Goal: Transaction & Acquisition: Purchase product/service

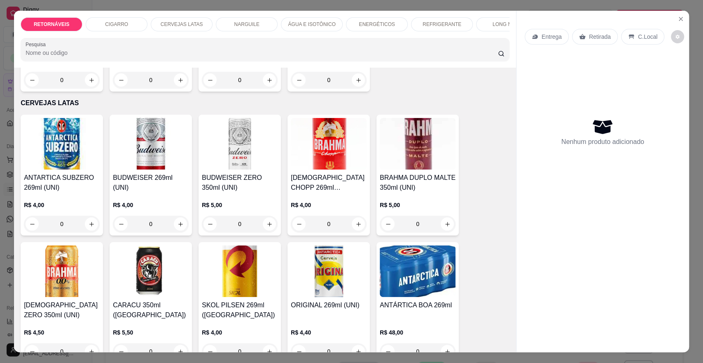
scroll to position [870, 0]
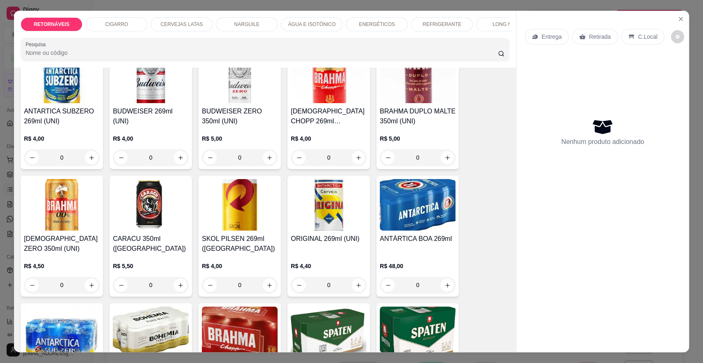
click at [442, 291] on div "0" at bounding box center [418, 284] width 76 height 16
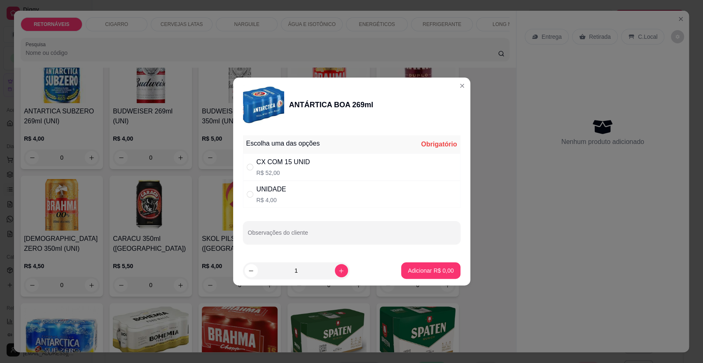
click at [380, 163] on div "CX COM 15 UNID R$ 52,00" at bounding box center [352, 166] width 218 height 27
radio input "true"
click at [445, 272] on p "Adicionar R$ 52,00" at bounding box center [429, 270] width 49 height 8
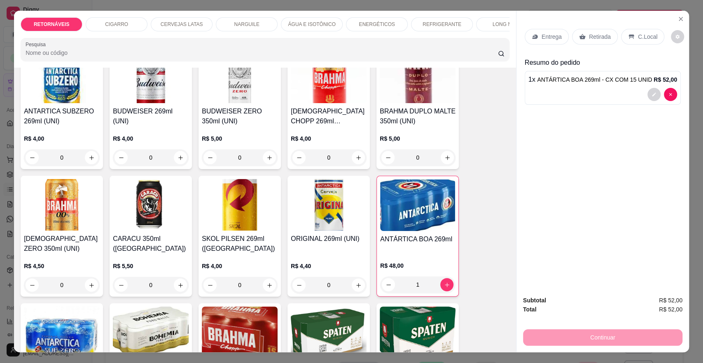
type input "1"
click at [444, 269] on p "R$ 48,00" at bounding box center [417, 265] width 75 height 8
click at [542, 36] on p "Entrega" at bounding box center [552, 37] width 20 height 8
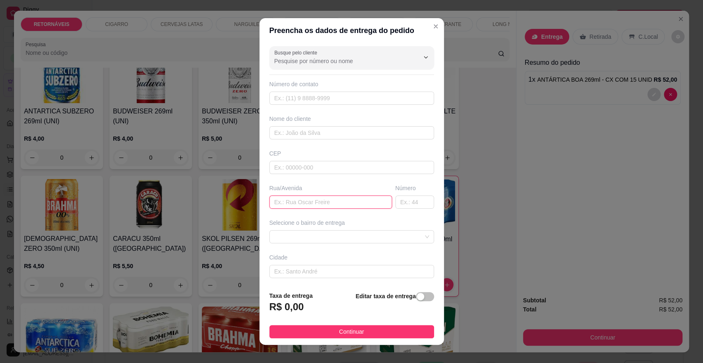
click at [315, 199] on input "text" at bounding box center [330, 201] width 123 height 13
click at [343, 238] on span at bounding box center [351, 236] width 155 height 12
type input "canova"
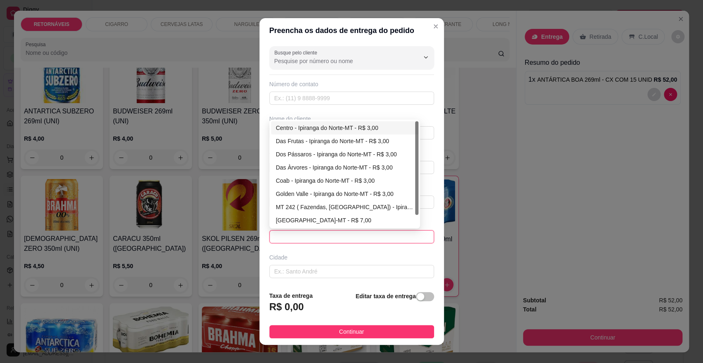
click at [351, 126] on div "Centro - Ipiranga do Norte-MT - R$ 3,00" at bounding box center [345, 127] width 138 height 9
type input "Ipiranga do Norte-MT"
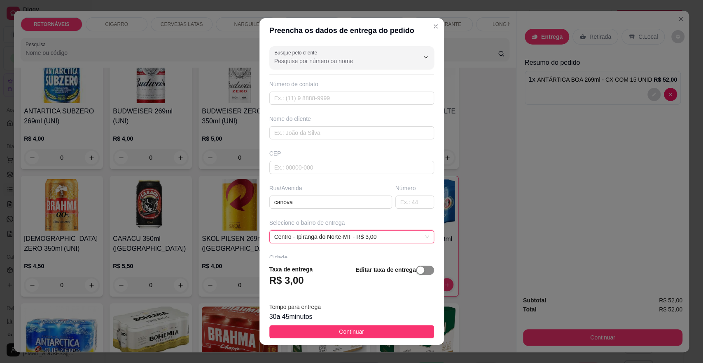
click at [417, 269] on span "button" at bounding box center [425, 269] width 18 height 9
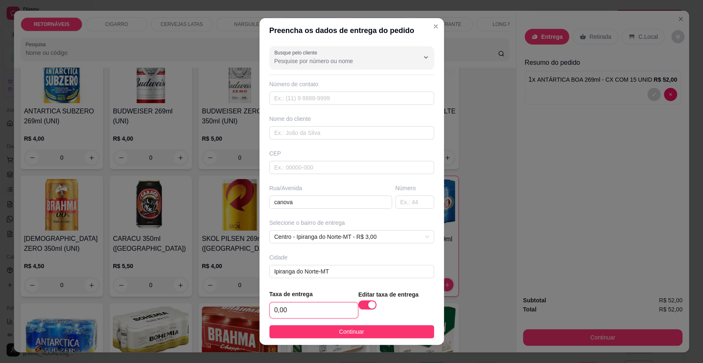
click at [310, 312] on input "0,00" at bounding box center [314, 310] width 88 height 16
type input "15,00"
click at [336, 339] on footer "Taxa de entrega 15,00 Editar taxa de entrega Continuar" at bounding box center [352, 314] width 185 height 62
click at [341, 332] on span "Continuar" at bounding box center [351, 331] width 25 height 9
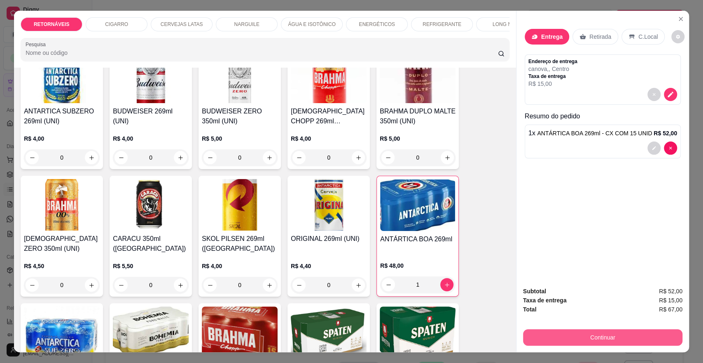
click at [563, 340] on button "Continuar" at bounding box center [602, 337] width 159 height 16
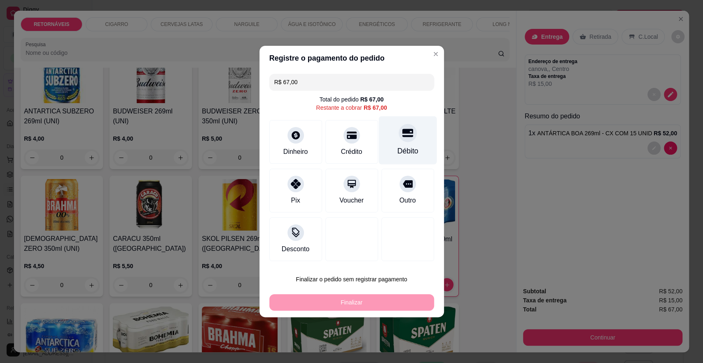
click at [388, 138] on div "Débito" at bounding box center [408, 140] width 58 height 48
type input "R$ 0,00"
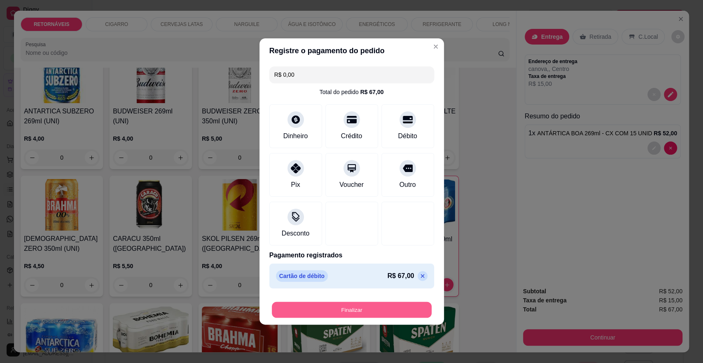
click at [369, 303] on button "Finalizar" at bounding box center [352, 310] width 160 height 16
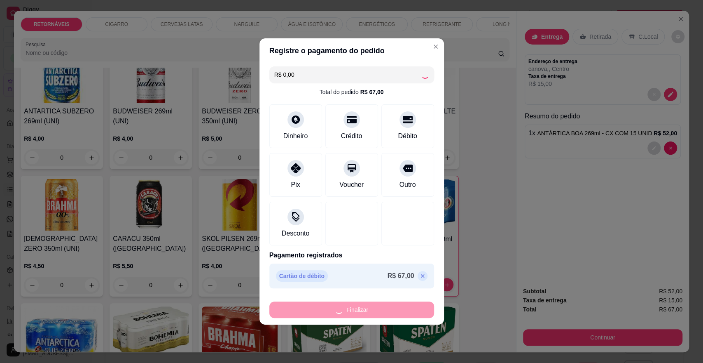
type input "0"
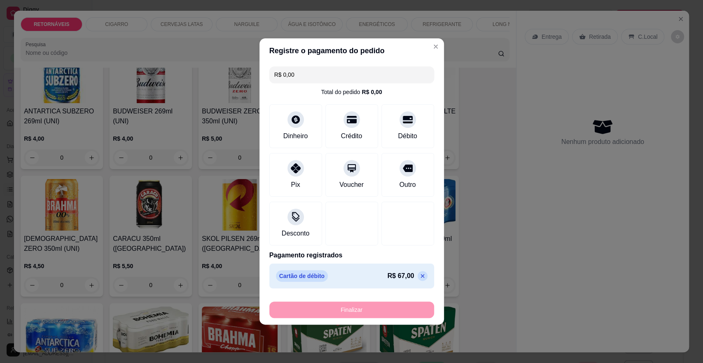
type input "-R$ 67,00"
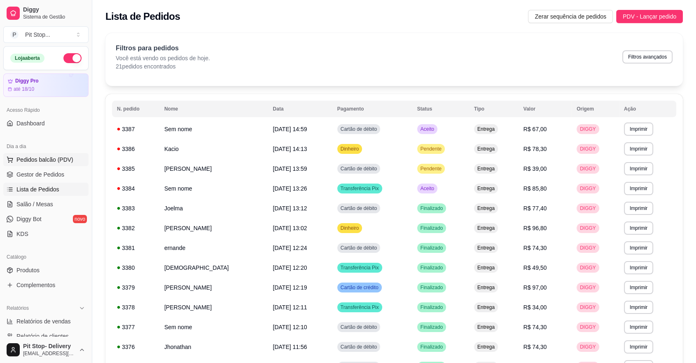
click at [52, 162] on span "Pedidos balcão (PDV)" at bounding box center [44, 159] width 57 height 8
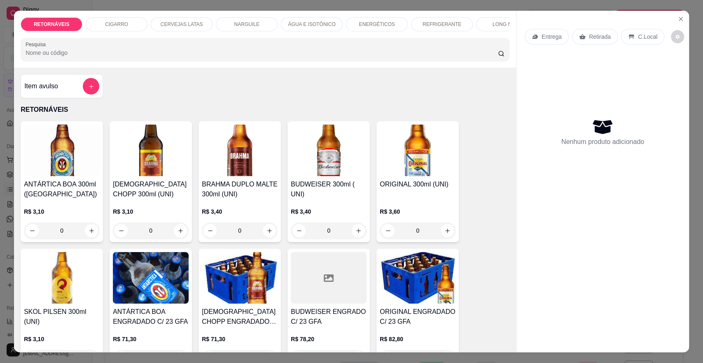
click at [227, 294] on img at bounding box center [240, 278] width 76 height 52
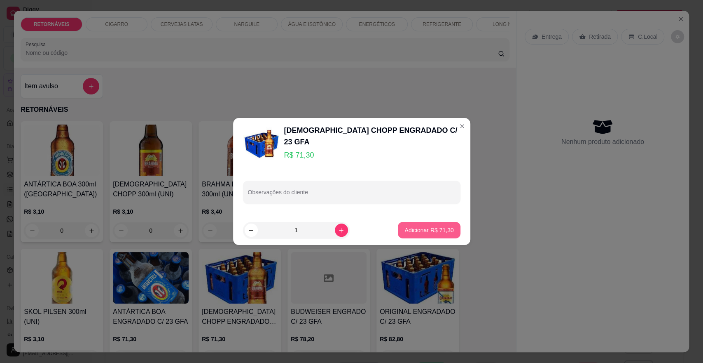
click at [417, 234] on p "Adicionar R$ 71,30" at bounding box center [429, 230] width 49 height 8
type input "1"
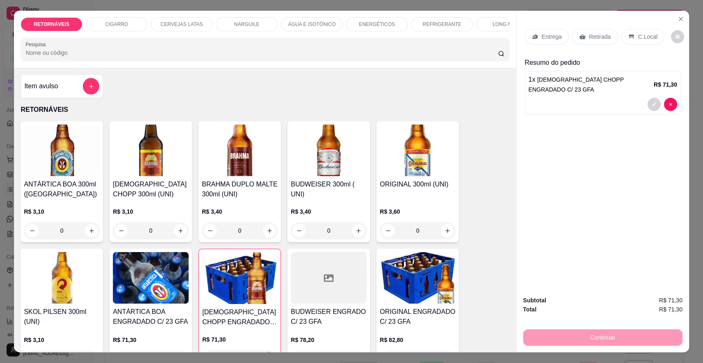
click at [545, 33] on p "Entrega" at bounding box center [552, 37] width 20 height 8
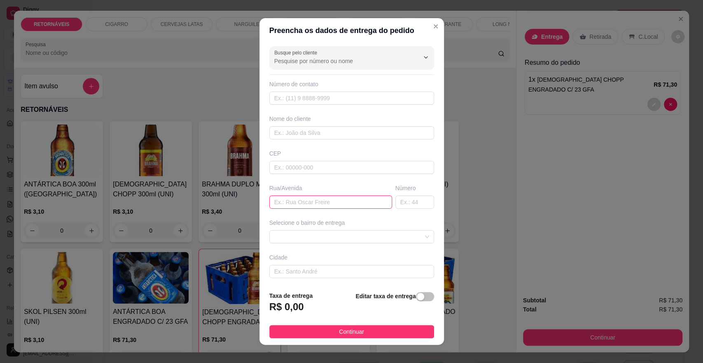
click at [326, 206] on input "text" at bounding box center [330, 201] width 123 height 13
type input "palmeiras"
click at [356, 245] on div "Busque pelo cliente Número de contato Nome do cliente CEP Rua/[GEOGRAPHIC_DATA]…" at bounding box center [352, 163] width 185 height 241
click at [361, 236] on span at bounding box center [351, 236] width 155 height 12
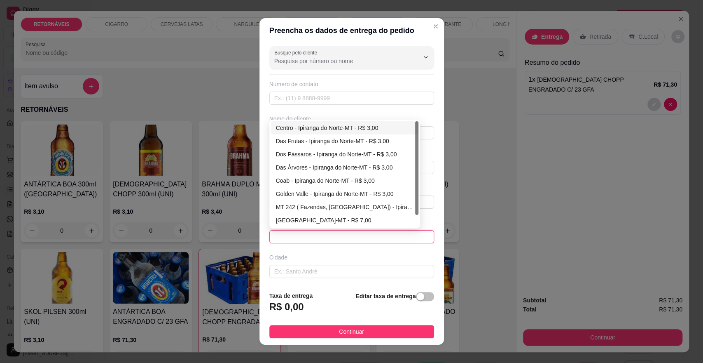
click at [323, 126] on div "Centro - Ipiranga do Norte-MT - R$ 3,00" at bounding box center [345, 127] width 138 height 9
type input "Ipiranga do Norte-MT"
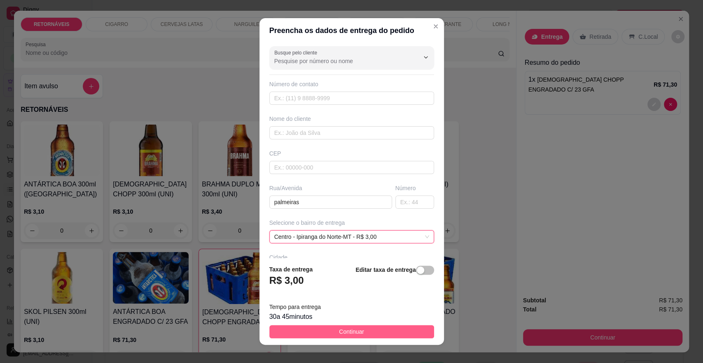
click at [354, 332] on span "Continuar" at bounding box center [351, 331] width 25 height 9
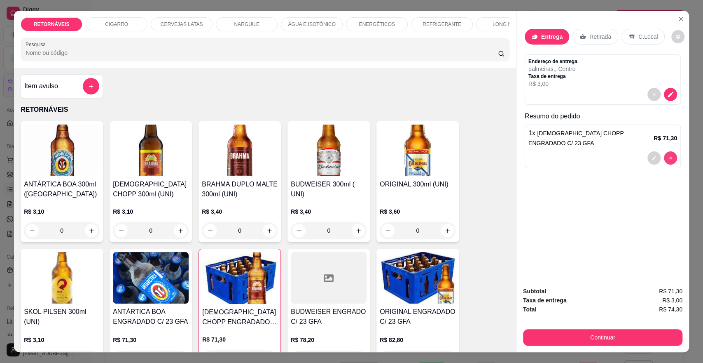
type input "0"
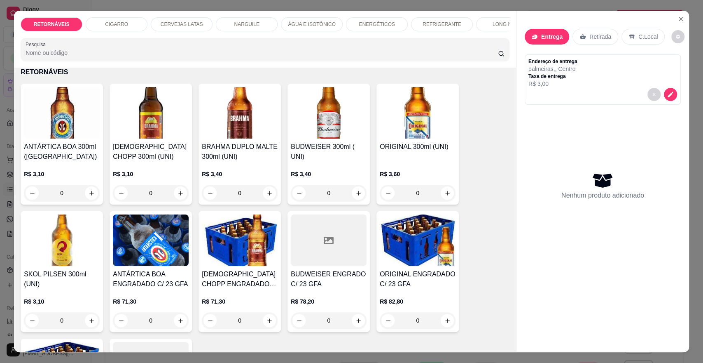
scroll to position [46, 0]
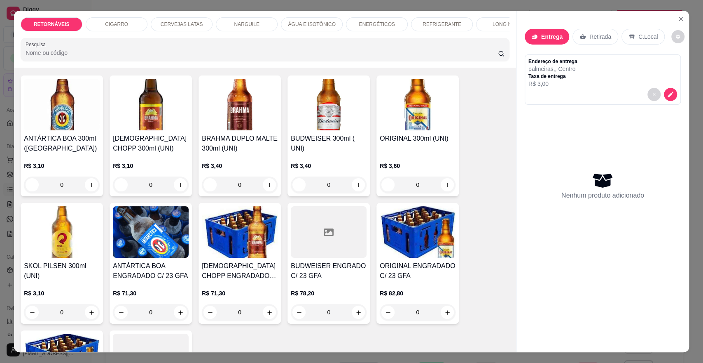
drag, startPoint x: 421, startPoint y: 250, endPoint x: 520, endPoint y: 240, distance: 99.8
click at [548, 227] on div "Nenhum produto adicionado" at bounding box center [603, 186] width 156 height 162
click at [554, 223] on div "Nenhum produto adicionado" at bounding box center [603, 186] width 156 height 162
click at [442, 318] on button "increase-product-quantity" at bounding box center [447, 311] width 13 height 13
click at [445, 315] on icon "increase-product-quantity" at bounding box center [448, 312] width 6 height 6
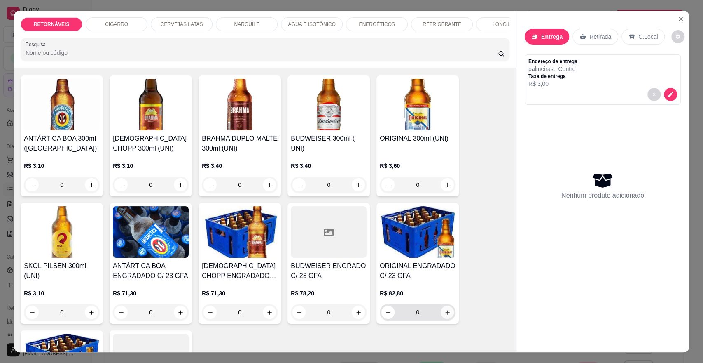
click at [441, 318] on button "increase-product-quantity" at bounding box center [447, 311] width 13 height 13
type input "1"
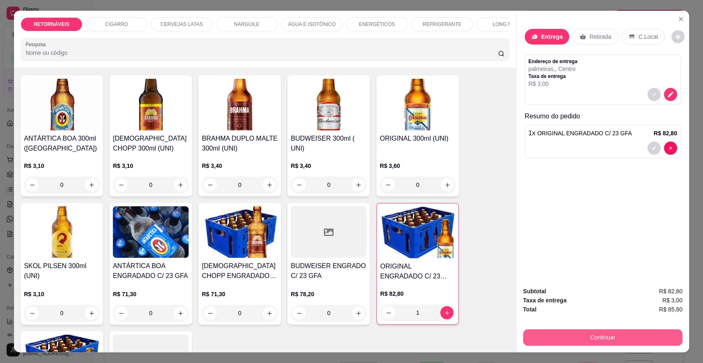
click at [606, 333] on button "Continuar" at bounding box center [602, 337] width 159 height 16
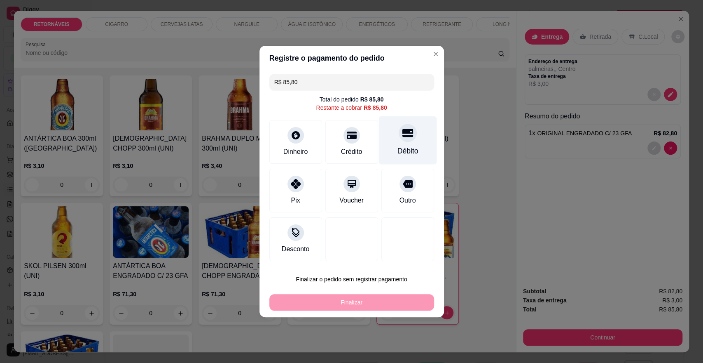
click at [408, 145] on div "Débito" at bounding box center [408, 140] width 58 height 48
type input "R$ 0,00"
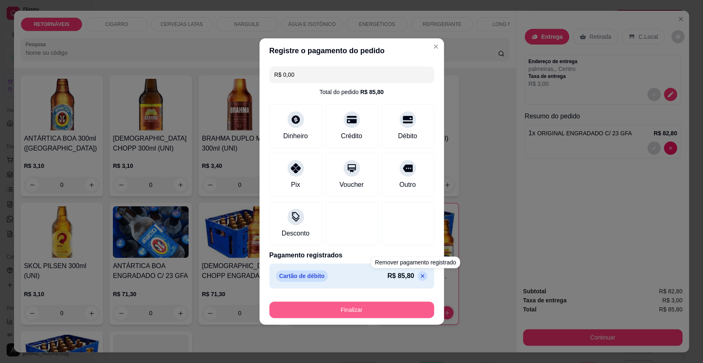
click at [383, 310] on button "Finalizar" at bounding box center [351, 309] width 165 height 16
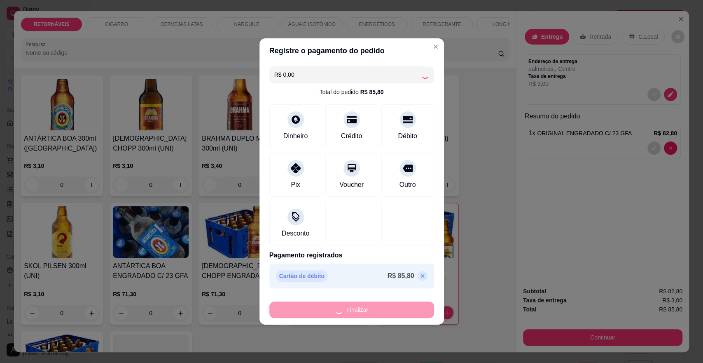
type input "0"
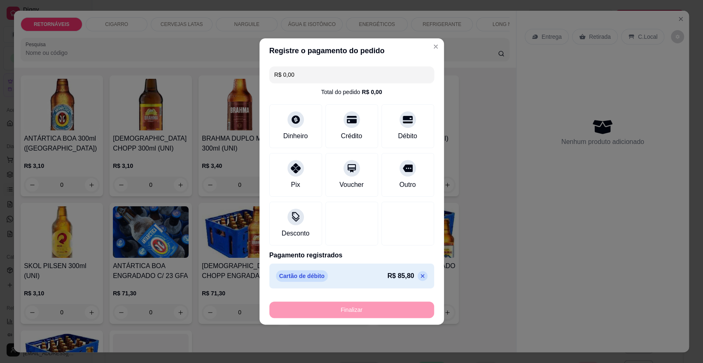
type input "-R$ 85,80"
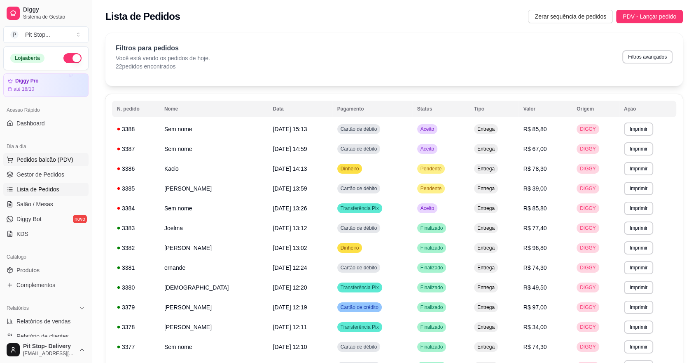
click at [47, 157] on span "Pedidos balcão (PDV)" at bounding box center [44, 159] width 57 height 8
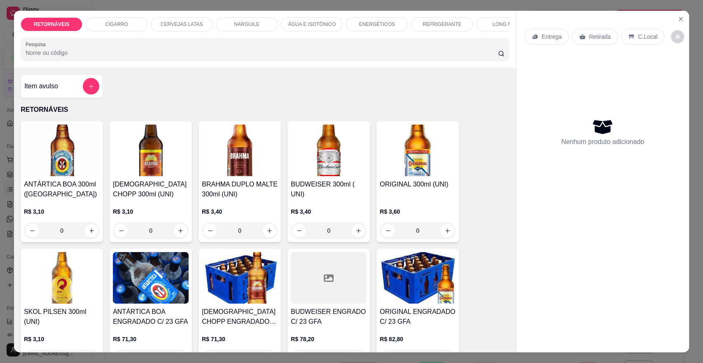
click at [237, 274] on img at bounding box center [240, 278] width 76 height 52
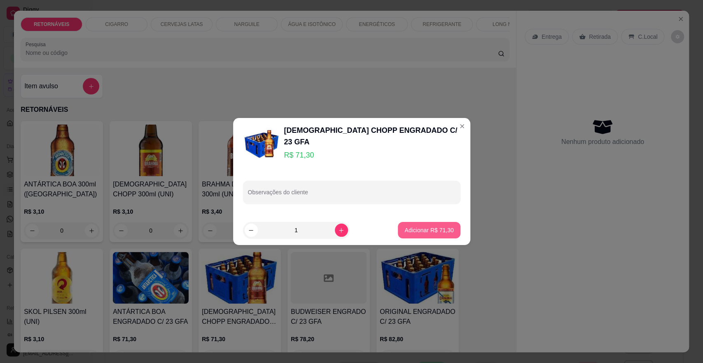
click at [405, 228] on p "Adicionar R$ 71,30" at bounding box center [429, 230] width 49 height 8
type input "1"
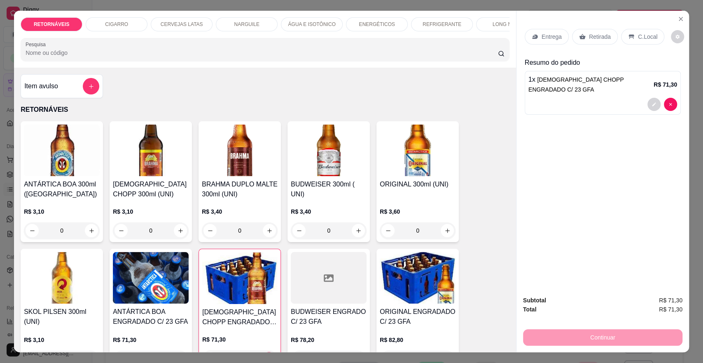
click at [525, 33] on div "Entrega" at bounding box center [547, 37] width 44 height 16
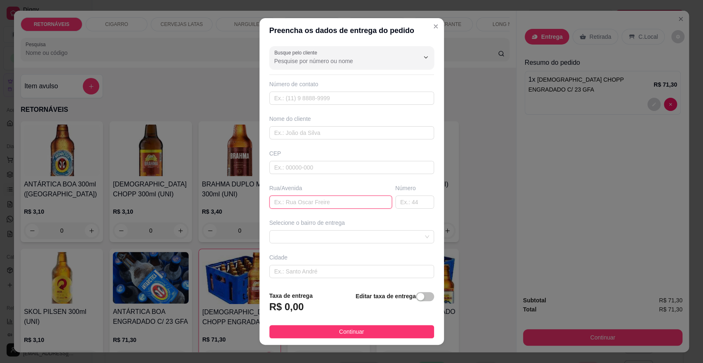
click at [312, 197] on input "text" at bounding box center [330, 201] width 123 height 13
type input "rua das rosas"
click at [396, 203] on input "text" at bounding box center [415, 201] width 39 height 13
click at [402, 237] on span at bounding box center [351, 236] width 155 height 12
type input "624"
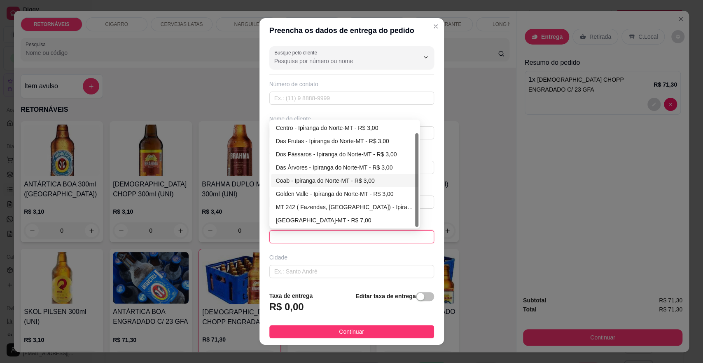
scroll to position [13, 0]
click at [332, 220] on div "Das Flores - Ipiranga do Norte-MT - R$ 3,00" at bounding box center [345, 219] width 138 height 9
type input "Ipiranga do Norte-MT"
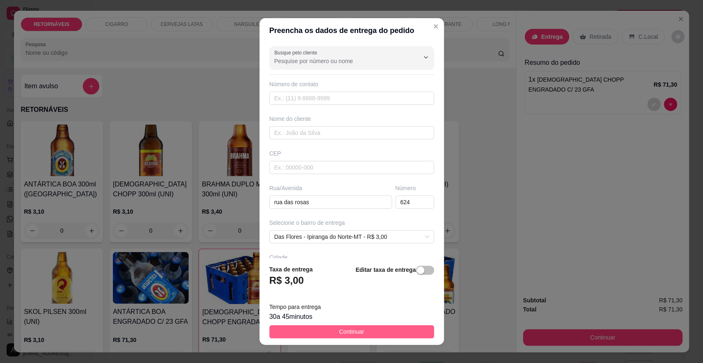
click at [372, 334] on button "Continuar" at bounding box center [351, 331] width 165 height 13
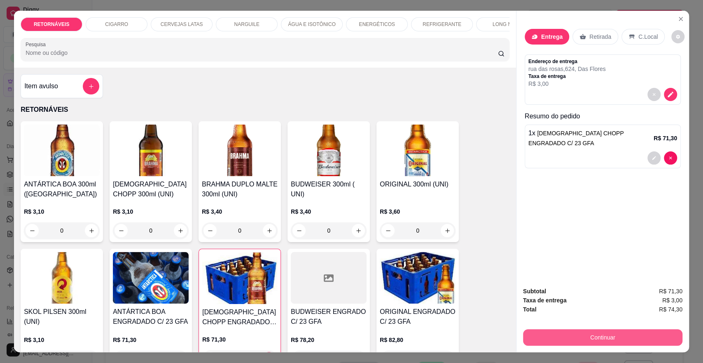
click at [624, 336] on button "Continuar" at bounding box center [602, 337] width 159 height 16
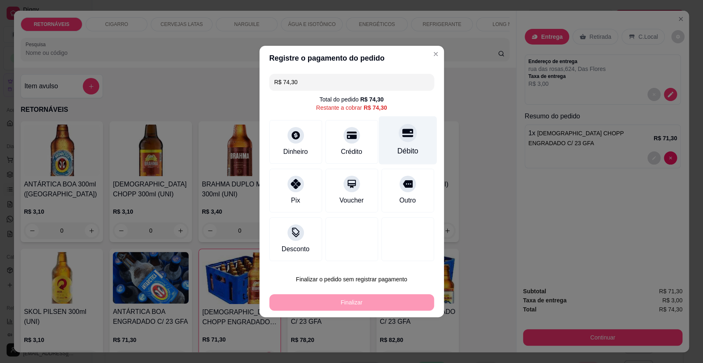
click at [415, 142] on div "Débito" at bounding box center [408, 140] width 58 height 48
type input "R$ 0,00"
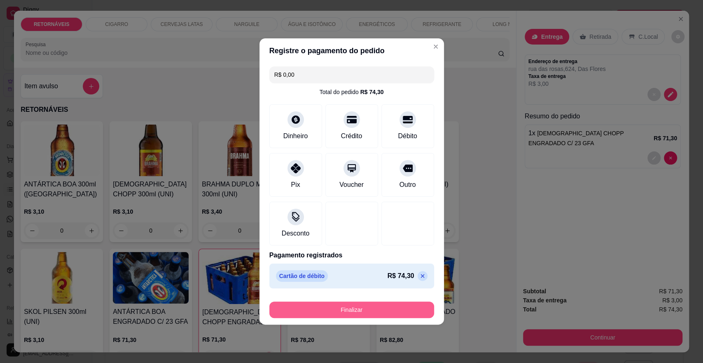
click at [358, 311] on button "Finalizar" at bounding box center [351, 309] width 165 height 16
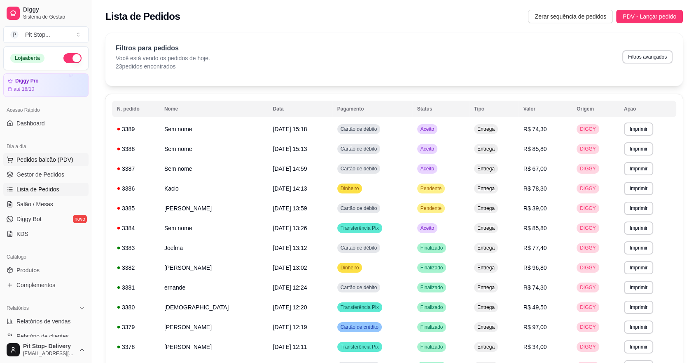
click at [68, 158] on span "Pedidos balcão (PDV)" at bounding box center [44, 159] width 57 height 8
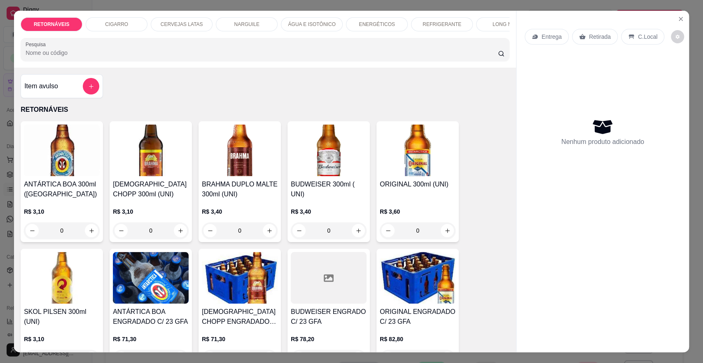
click at [55, 160] on img at bounding box center [62, 150] width 76 height 52
click at [252, 276] on img at bounding box center [240, 278] width 76 height 52
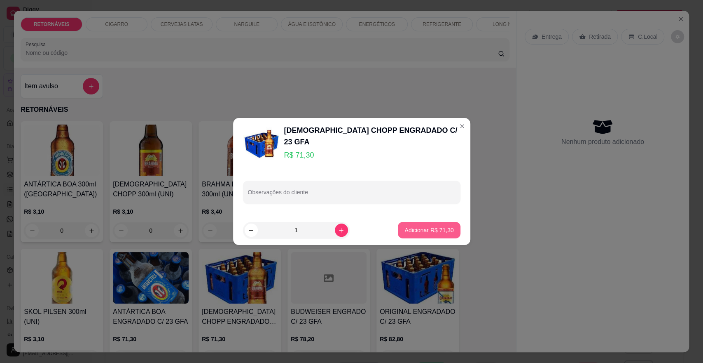
click at [429, 231] on p "Adicionar R$ 71,30" at bounding box center [429, 230] width 49 height 8
type input "1"
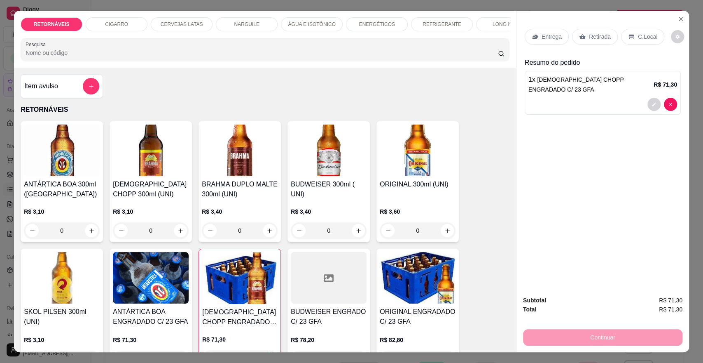
click at [531, 41] on div "Entrega" at bounding box center [547, 37] width 44 height 16
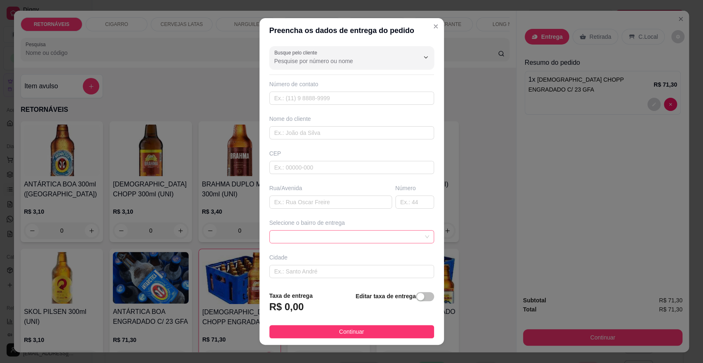
click at [329, 236] on span at bounding box center [351, 236] width 155 height 12
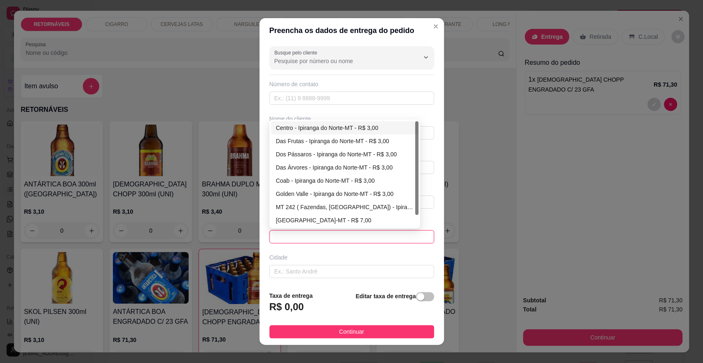
click at [315, 126] on div "Centro - Ipiranga do Norte-MT - R$ 3,00" at bounding box center [345, 127] width 138 height 9
click at [315, 126] on input "text" at bounding box center [351, 132] width 165 height 13
type input "Ipiranga do Norte-MT"
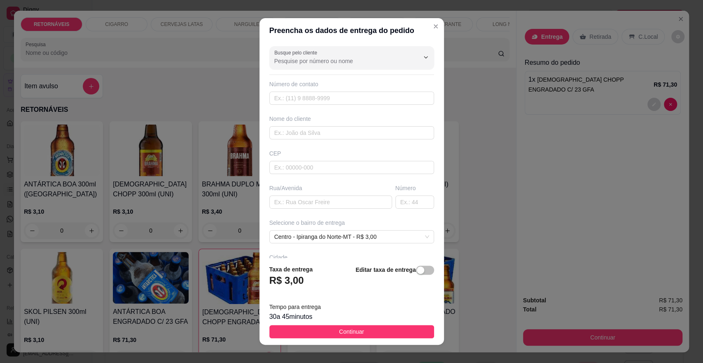
click at [365, 328] on button "Continuar" at bounding box center [351, 331] width 165 height 13
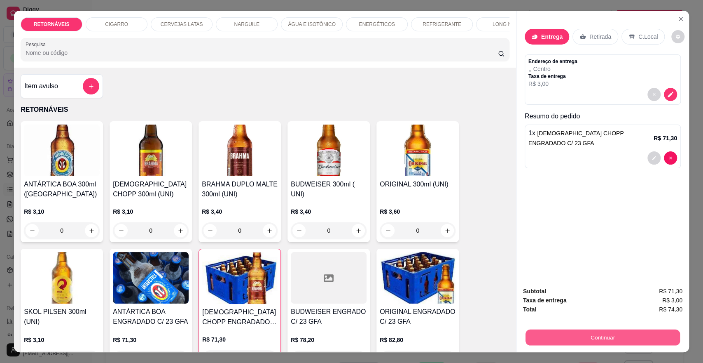
click at [613, 337] on button "Continuar" at bounding box center [603, 337] width 155 height 16
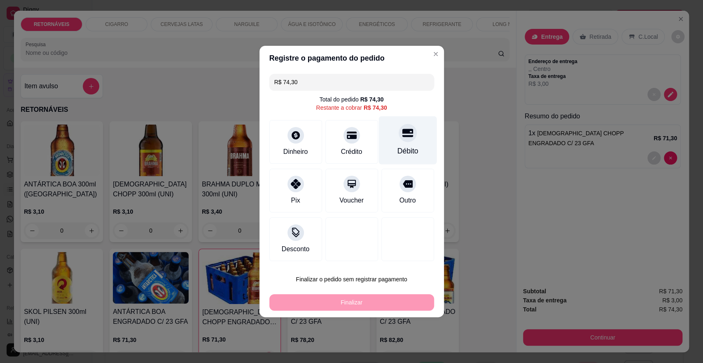
click at [391, 148] on div "Débito" at bounding box center [408, 140] width 58 height 48
type input "R$ 0,00"
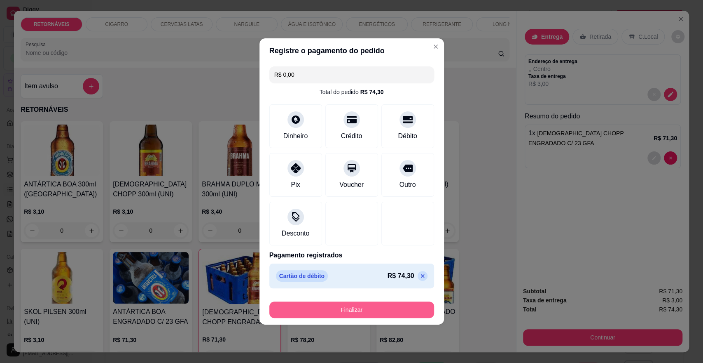
click at [374, 307] on button "Finalizar" at bounding box center [351, 309] width 165 height 16
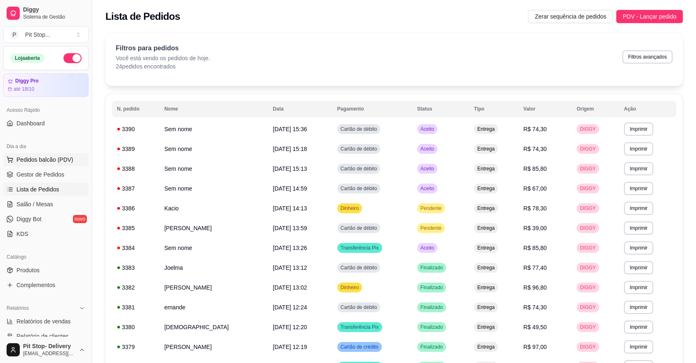
drag, startPoint x: 21, startPoint y: 157, endPoint x: 11, endPoint y: 159, distance: 9.7
click at [20, 158] on span "Pedidos balcão (PDV)" at bounding box center [44, 159] width 57 height 8
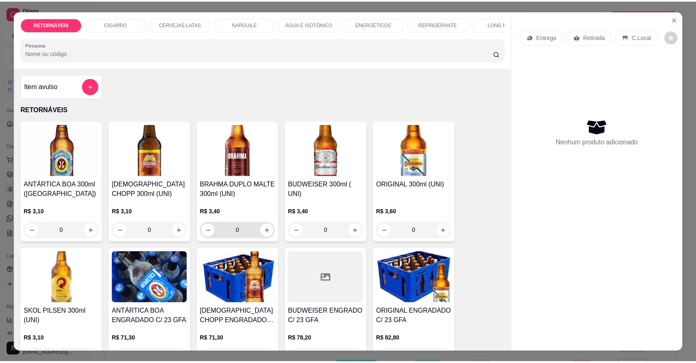
scroll to position [46, 0]
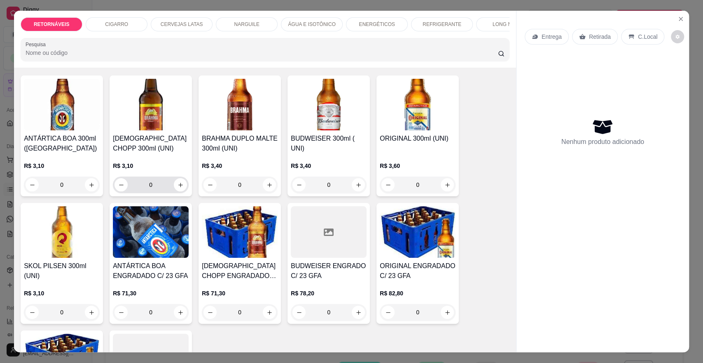
click at [157, 191] on input "0" at bounding box center [151, 184] width 46 height 16
click at [65, 314] on input "0" at bounding box center [62, 312] width 46 height 16
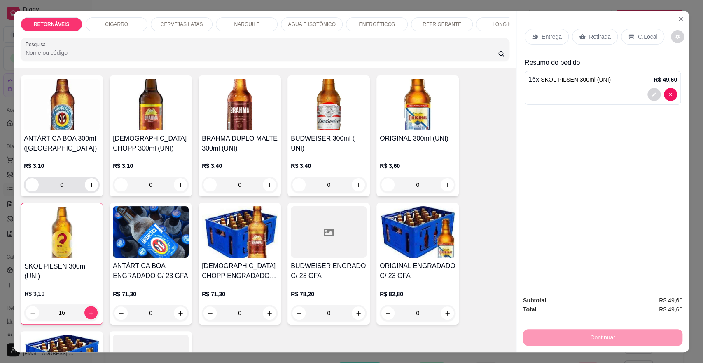
type input "16"
click at [65, 193] on input "0" at bounding box center [62, 184] width 46 height 16
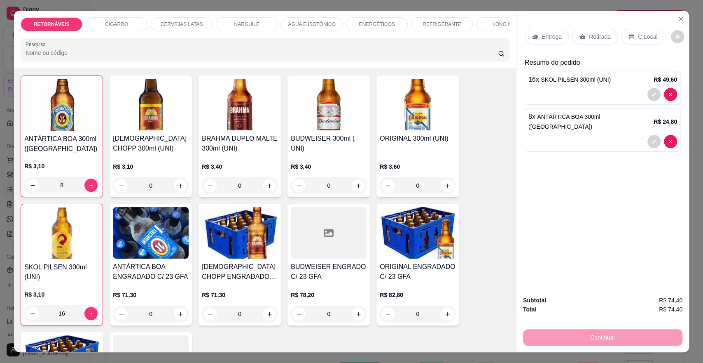
type input "8"
click at [560, 33] on div "Entrega" at bounding box center [547, 37] width 44 height 16
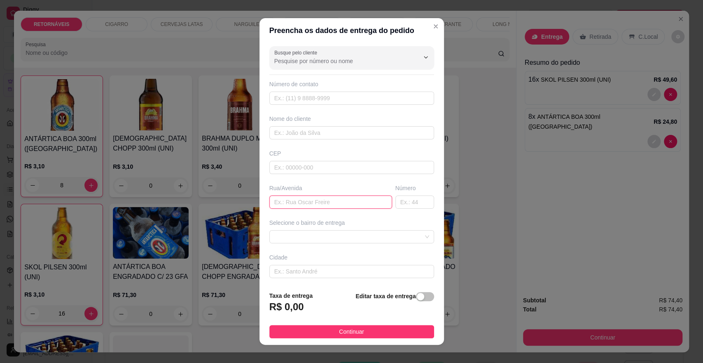
click at [347, 202] on input "text" at bounding box center [330, 201] width 123 height 13
click at [363, 238] on span at bounding box center [351, 236] width 155 height 12
type input "hernandes"
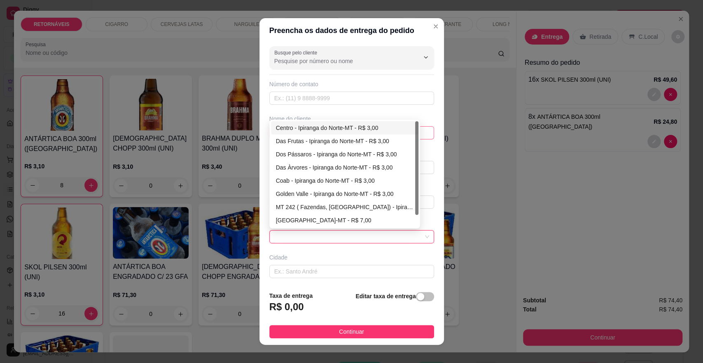
click at [324, 128] on div "Centro - Ipiranga do Norte-MT - R$ 3,00" at bounding box center [345, 127] width 138 height 9
type input "Ipiranga do Norte-MT"
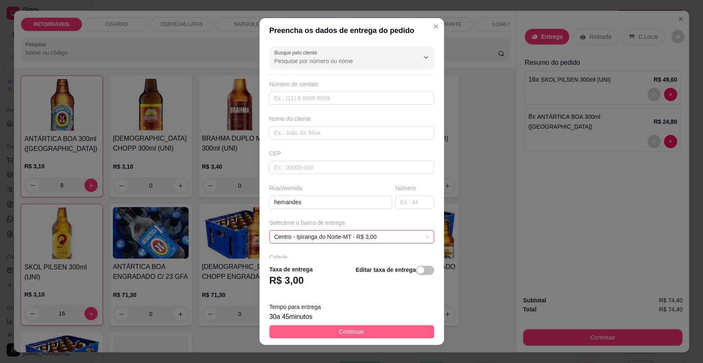
click at [363, 335] on button "Continuar" at bounding box center [351, 331] width 165 height 13
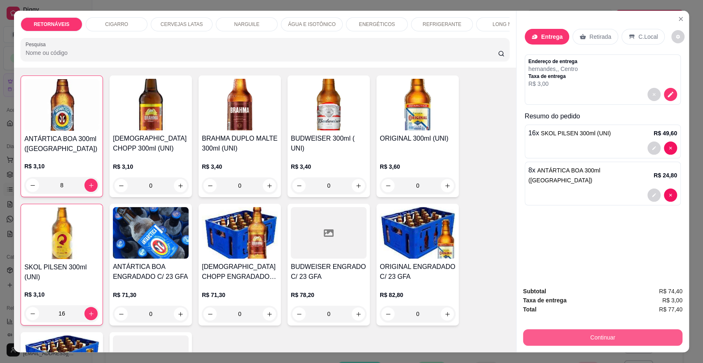
click at [628, 337] on button "Continuar" at bounding box center [602, 337] width 159 height 16
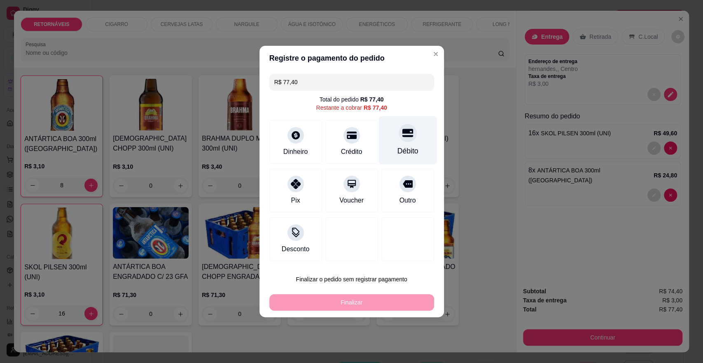
click at [419, 144] on div "Débito" at bounding box center [408, 140] width 58 height 48
type input "R$ 0,00"
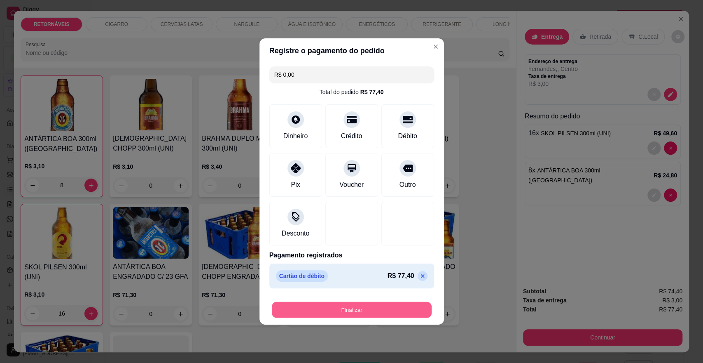
click at [395, 311] on button "Finalizar" at bounding box center [352, 310] width 160 height 16
